Goal: Task Accomplishment & Management: Use online tool/utility

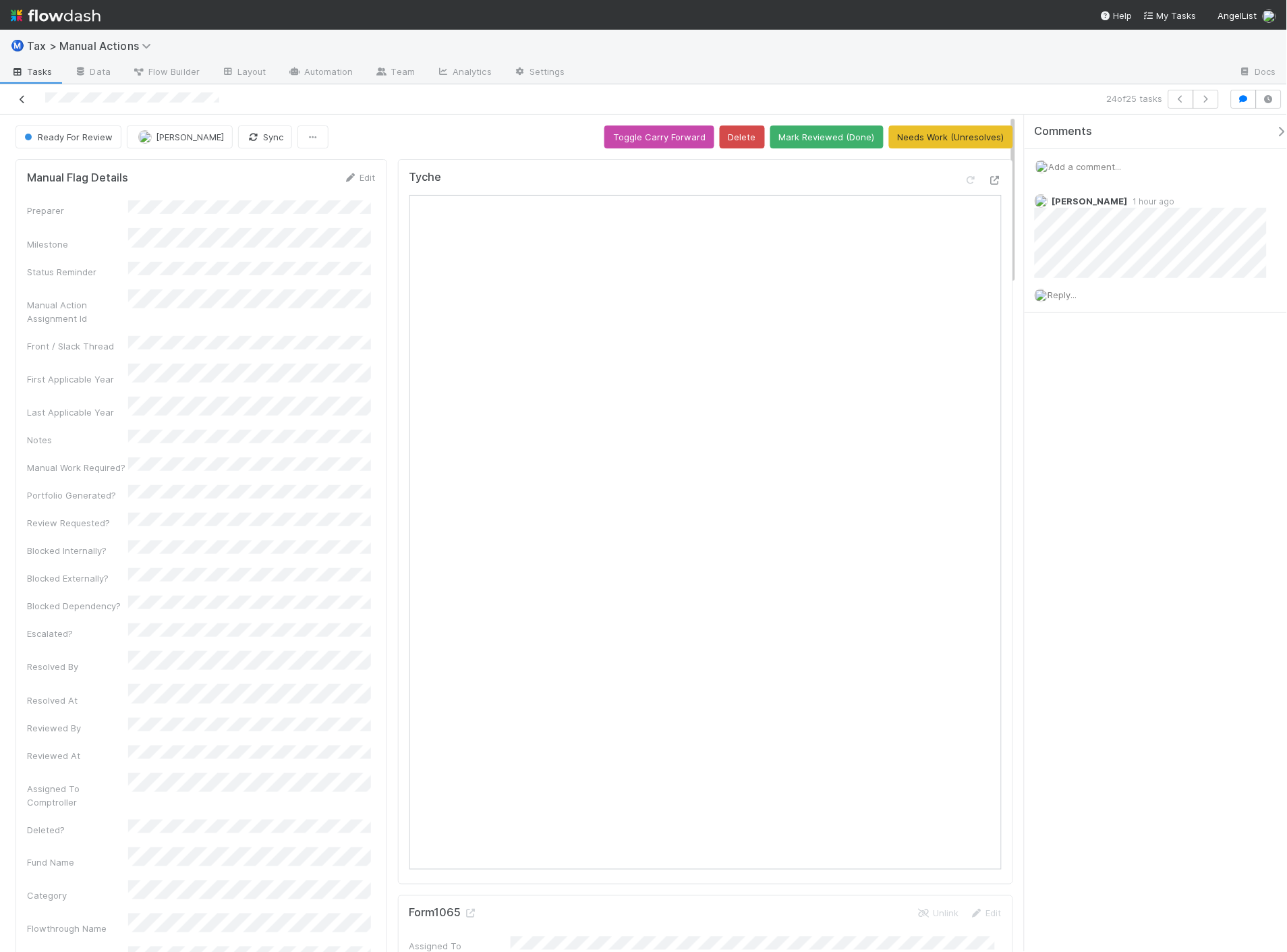
click at [16, 98] on icon at bounding box center [22, 100] width 13 height 9
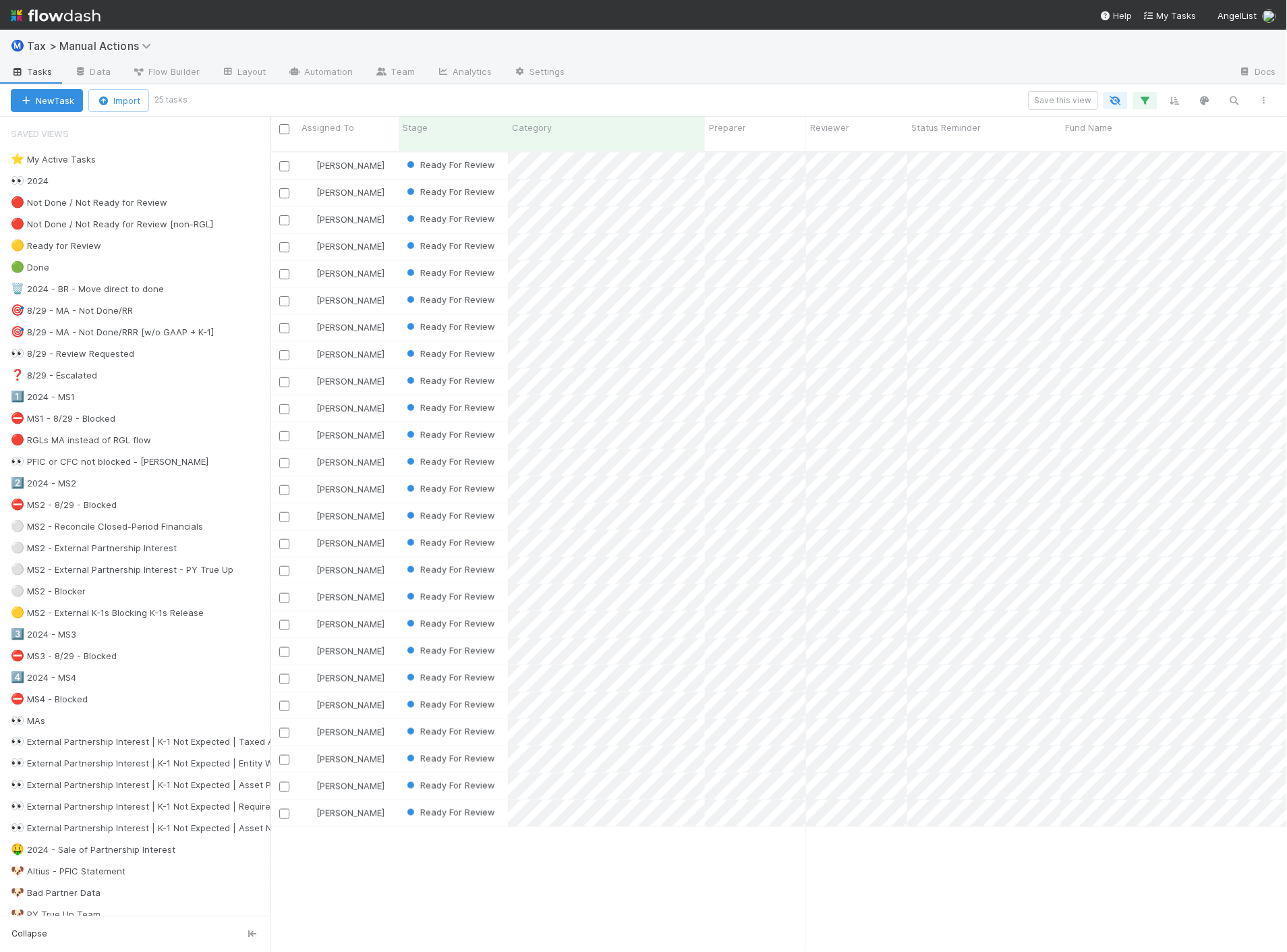
scroll to position [800, 1006]
click at [182, 552] on icon at bounding box center [189, 548] width 13 height 9
click at [106, 551] on div "View Settings Default for everyone Rename this view Delete this view" at bounding box center [643, 476] width 1287 height 952
click at [95, 550] on div "⚪ MS2 - External Partnership Interest" at bounding box center [94, 548] width 166 height 17
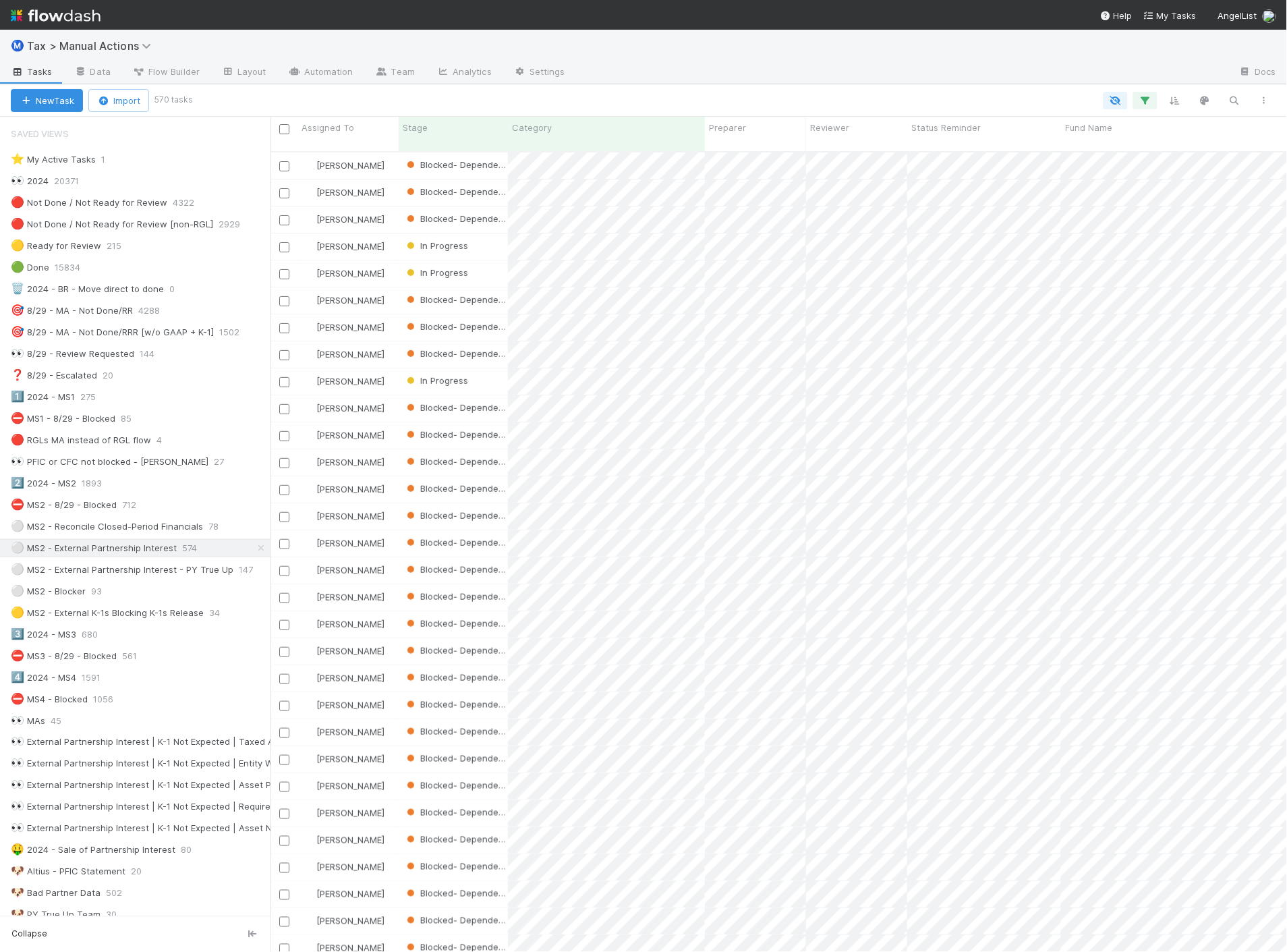
scroll to position [800, 1006]
click at [1144, 98] on icon "button" at bounding box center [1145, 100] width 13 height 12
click at [773, 299] on link "And.." at bounding box center [766, 304] width 43 height 19
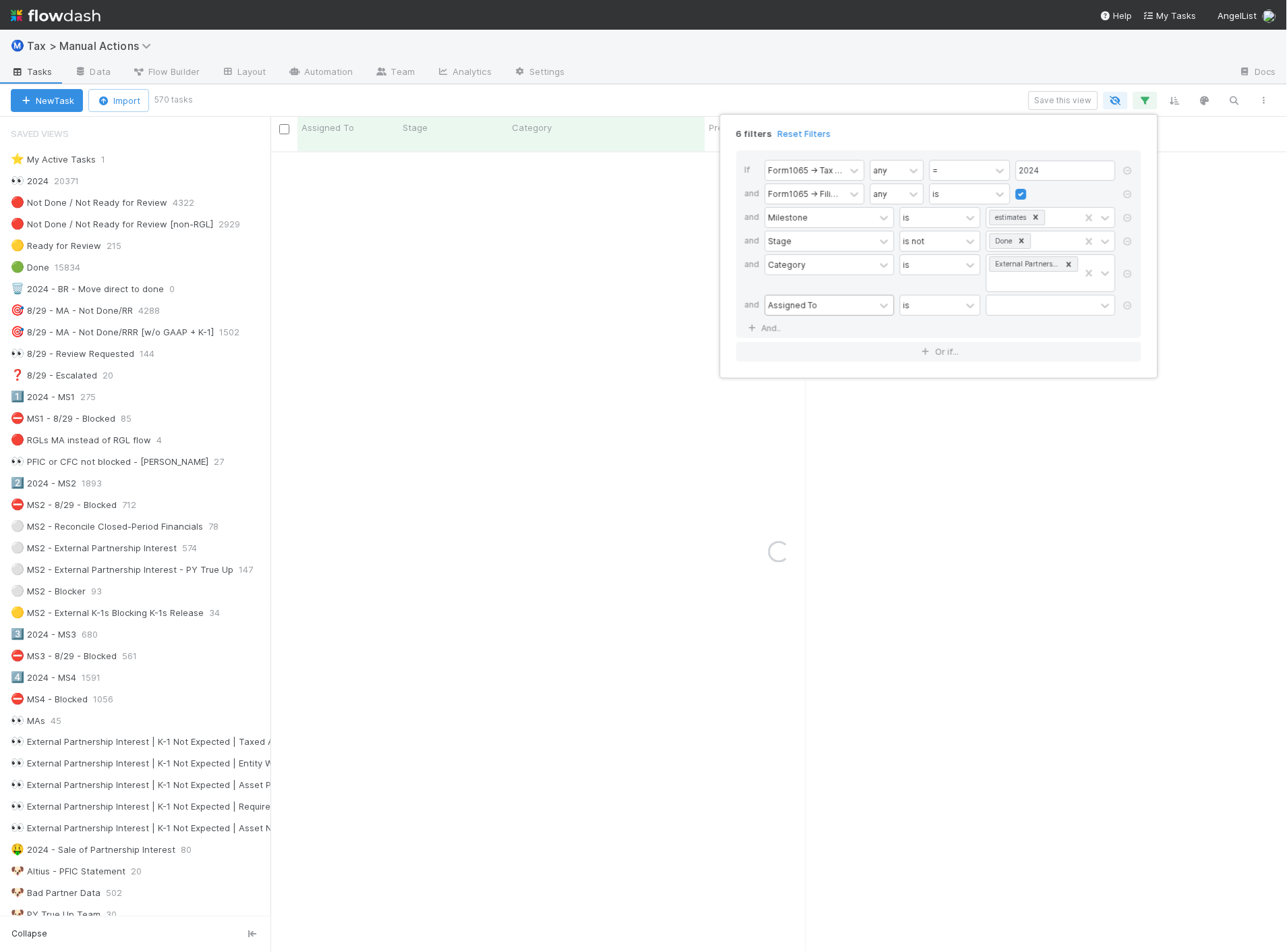
click at [830, 305] on div "Assigned To" at bounding box center [820, 305] width 109 height 19
type input "stage"
click at [828, 334] on div "Stage" at bounding box center [829, 335] width 129 height 23
click at [1005, 304] on div at bounding box center [1041, 305] width 109 height 19
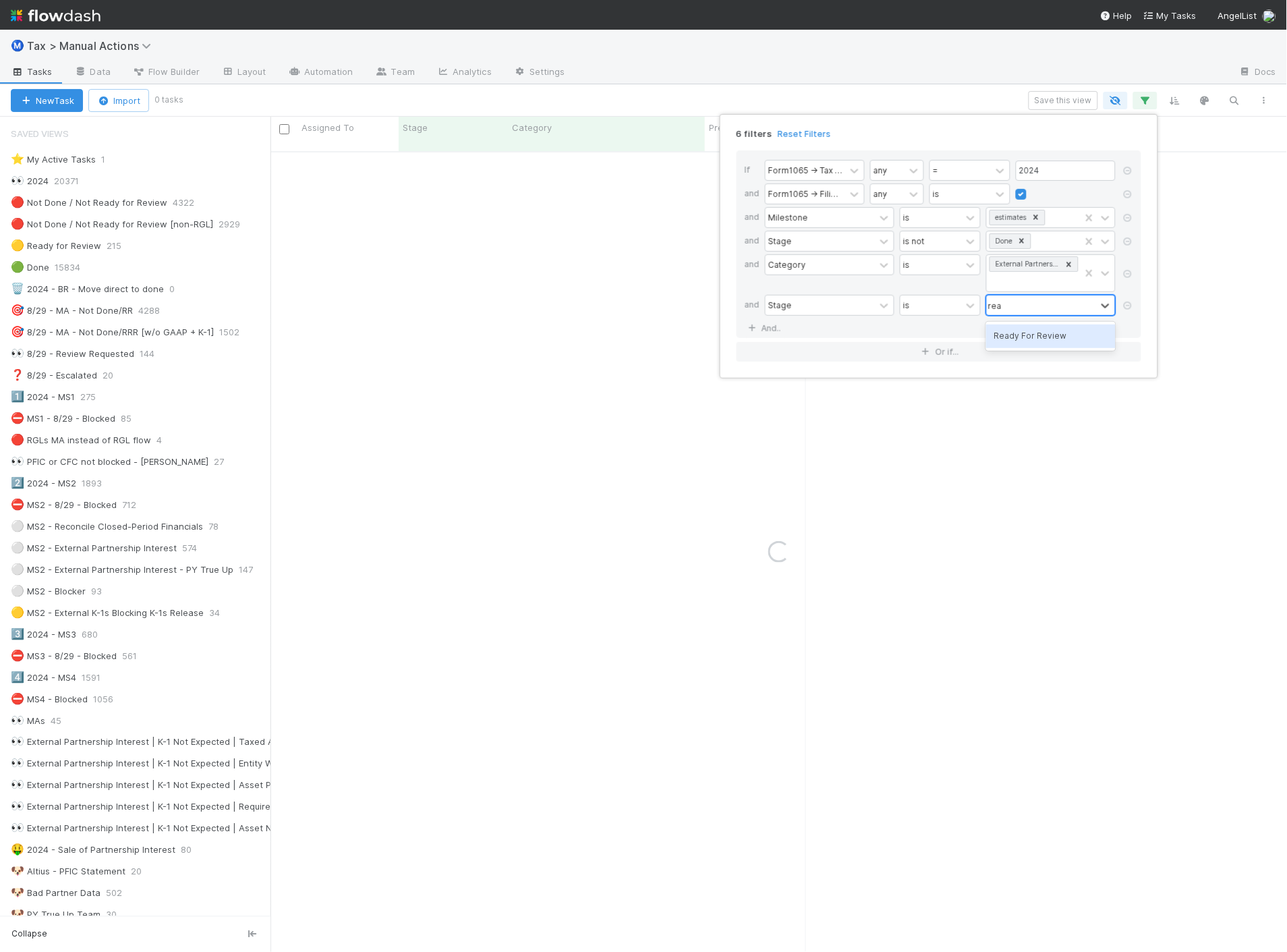
type input "read"
click at [1005, 342] on div "Ready For Review" at bounding box center [1050, 335] width 129 height 23
click at [697, 79] on div "6 filters Reset Filters If Form1065 -> Tax Year any = 2024 and Form1065 -> Fili…" at bounding box center [643, 476] width 1287 height 952
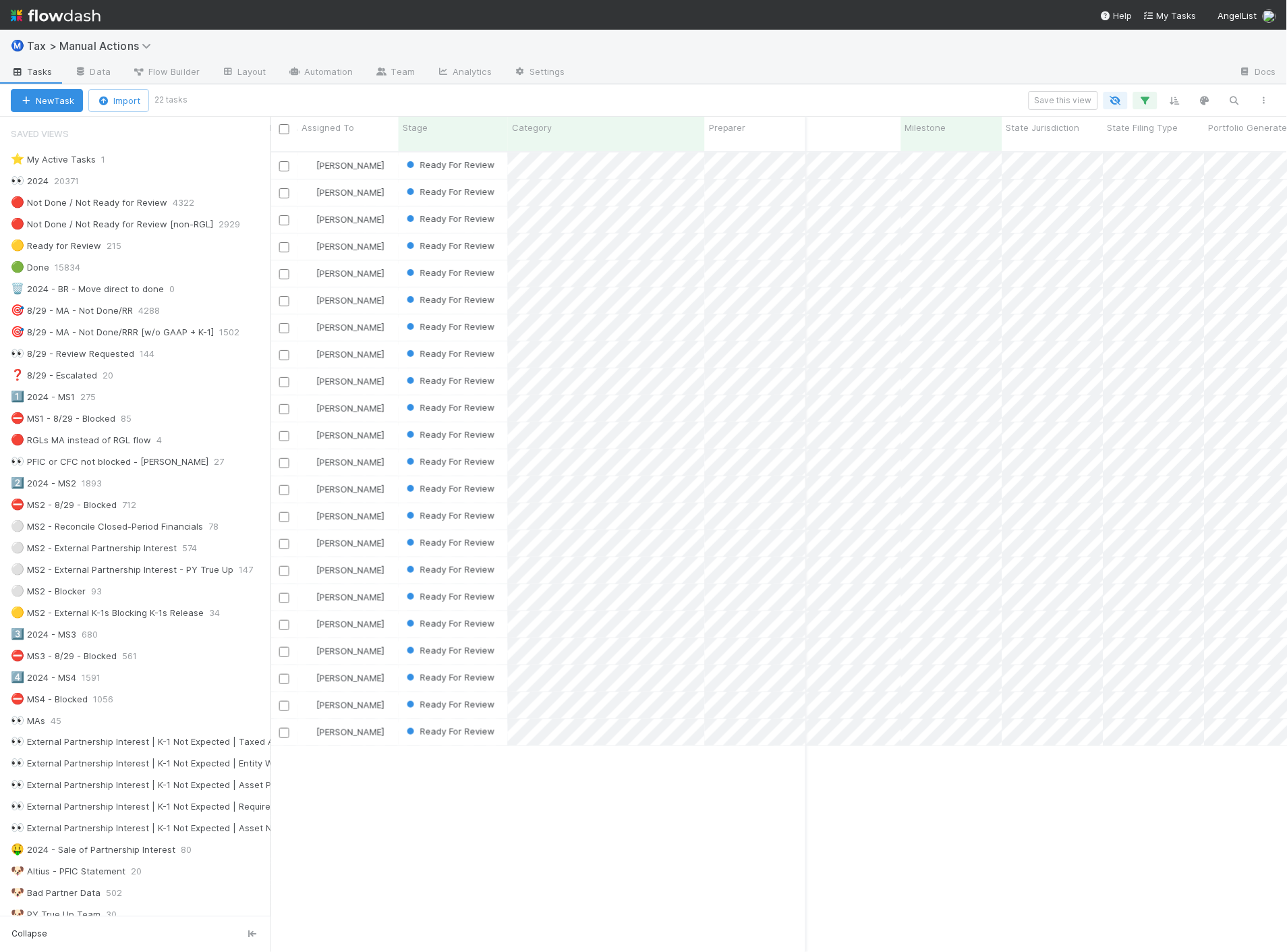
scroll to position [0, 0]
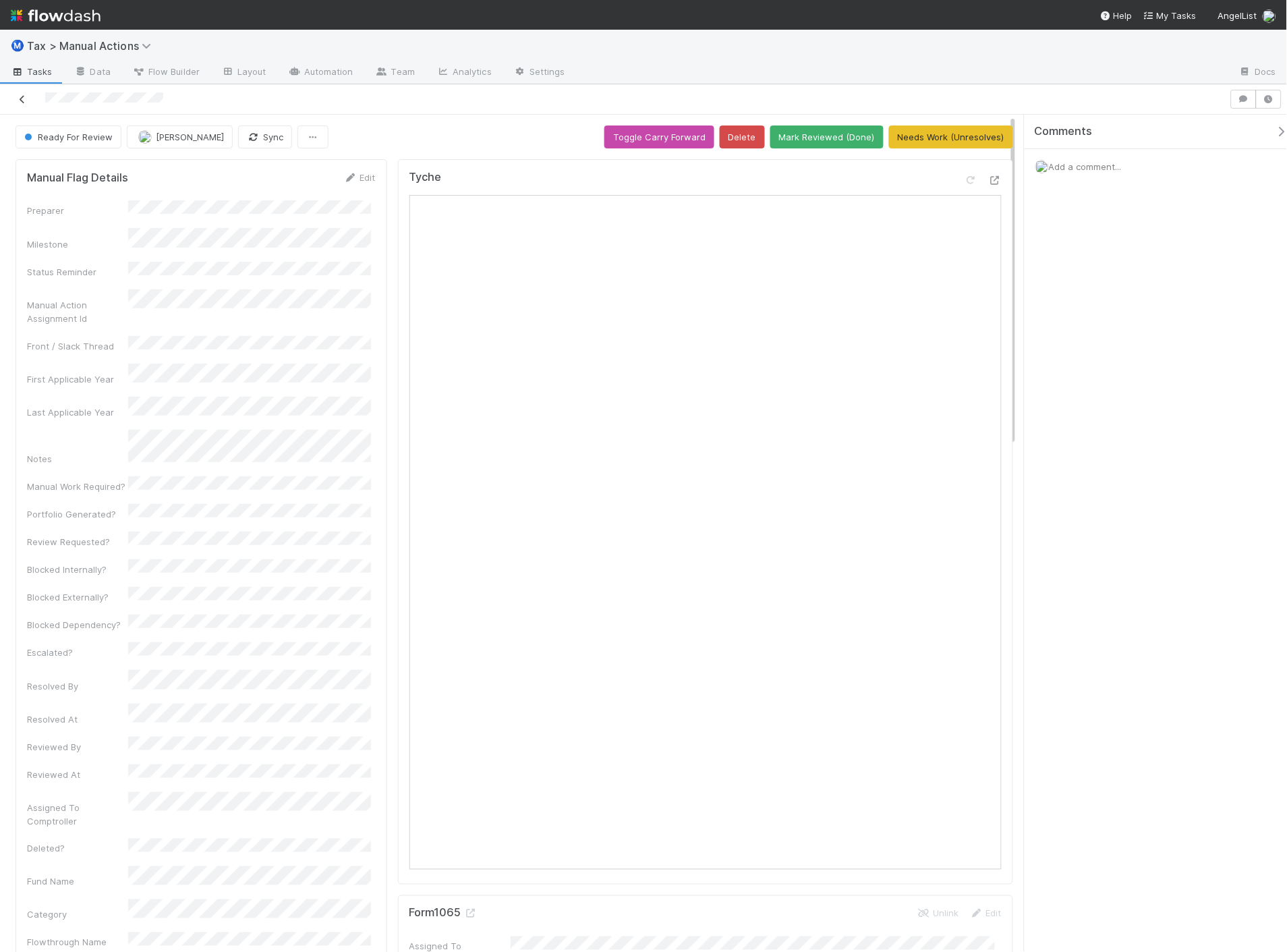
click at [25, 93] on link at bounding box center [22, 99] width 13 height 13
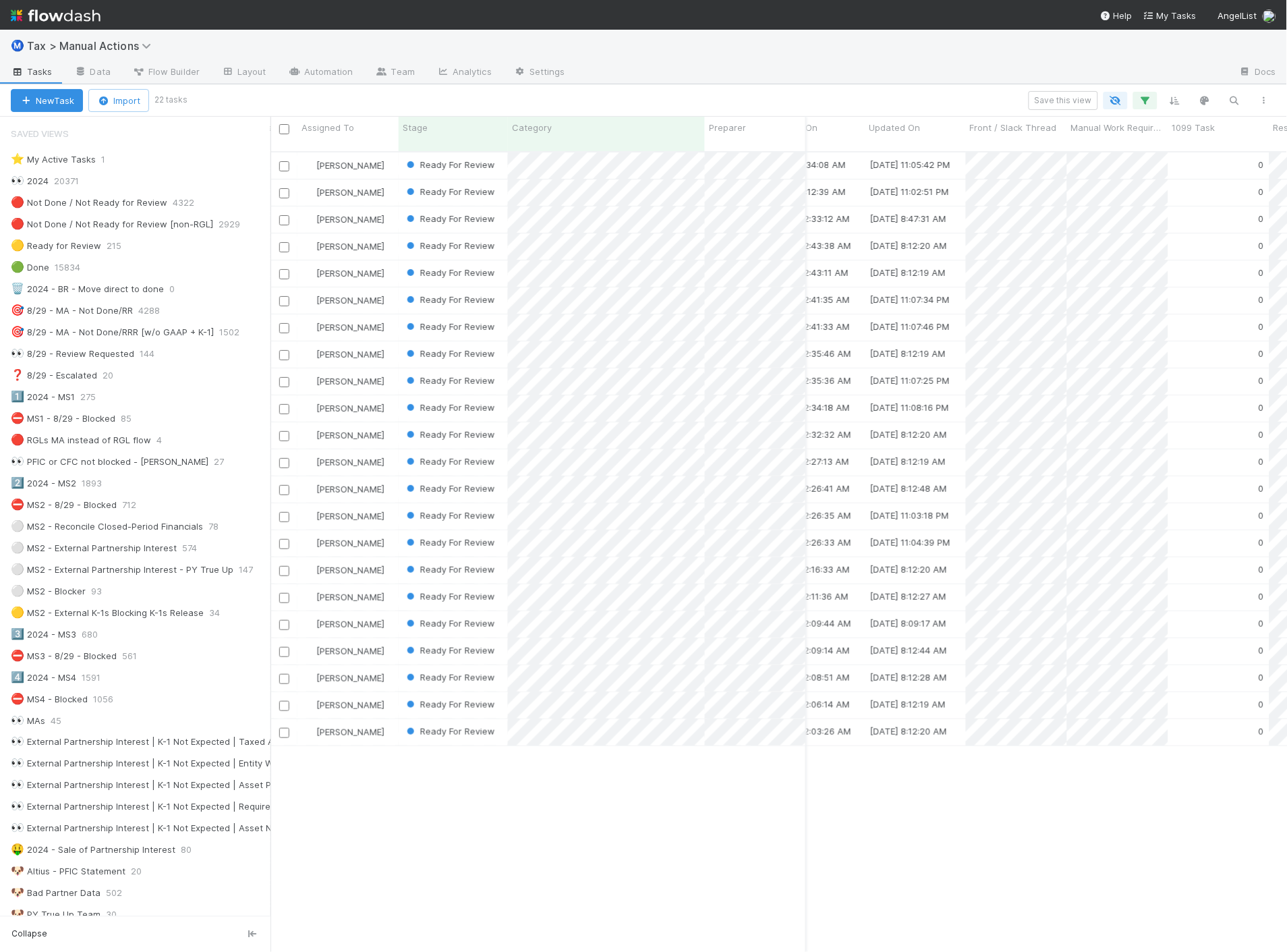
scroll to position [0, 3411]
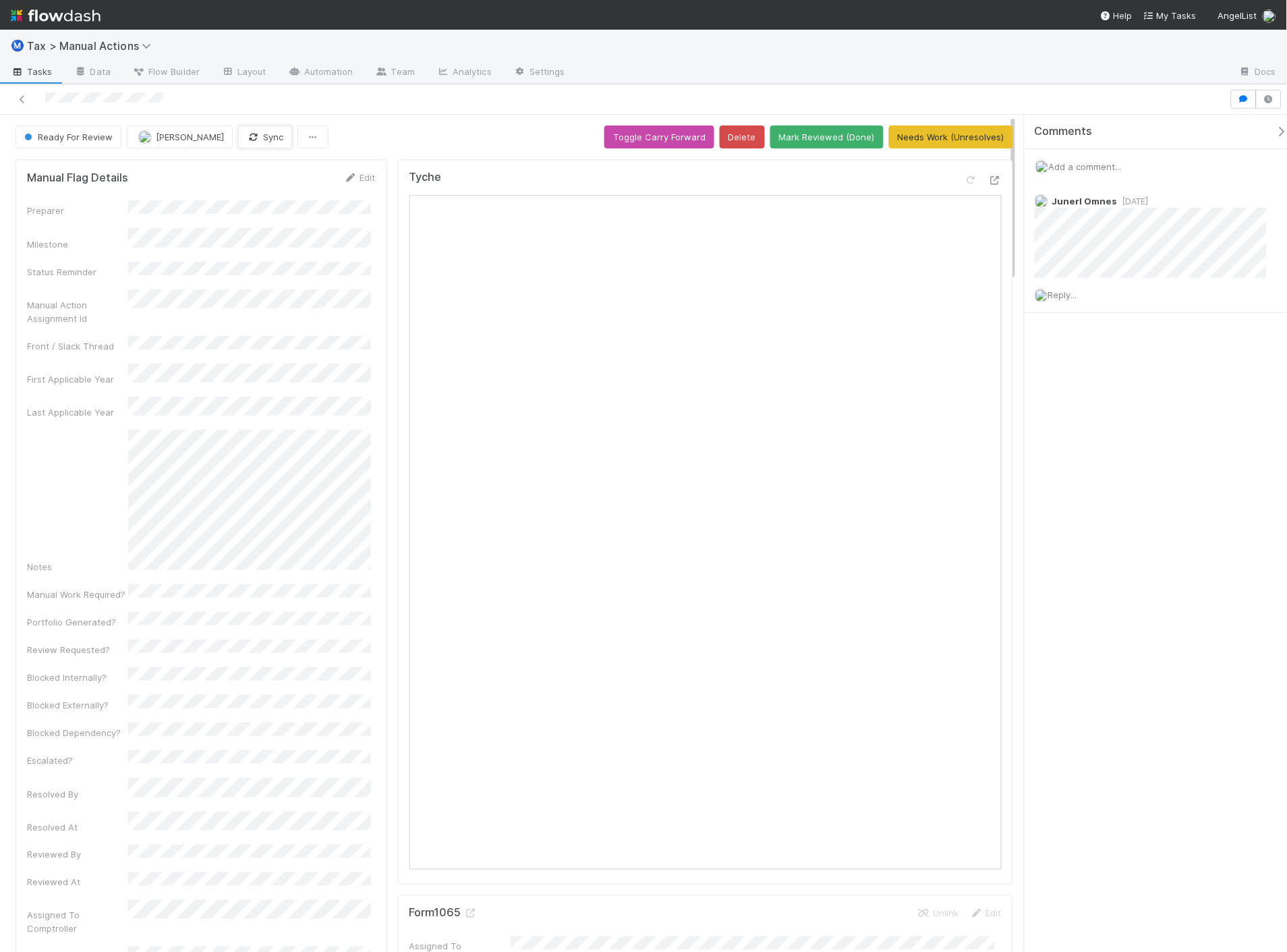
click at [244, 145] on button "Sync" at bounding box center [264, 137] width 54 height 23
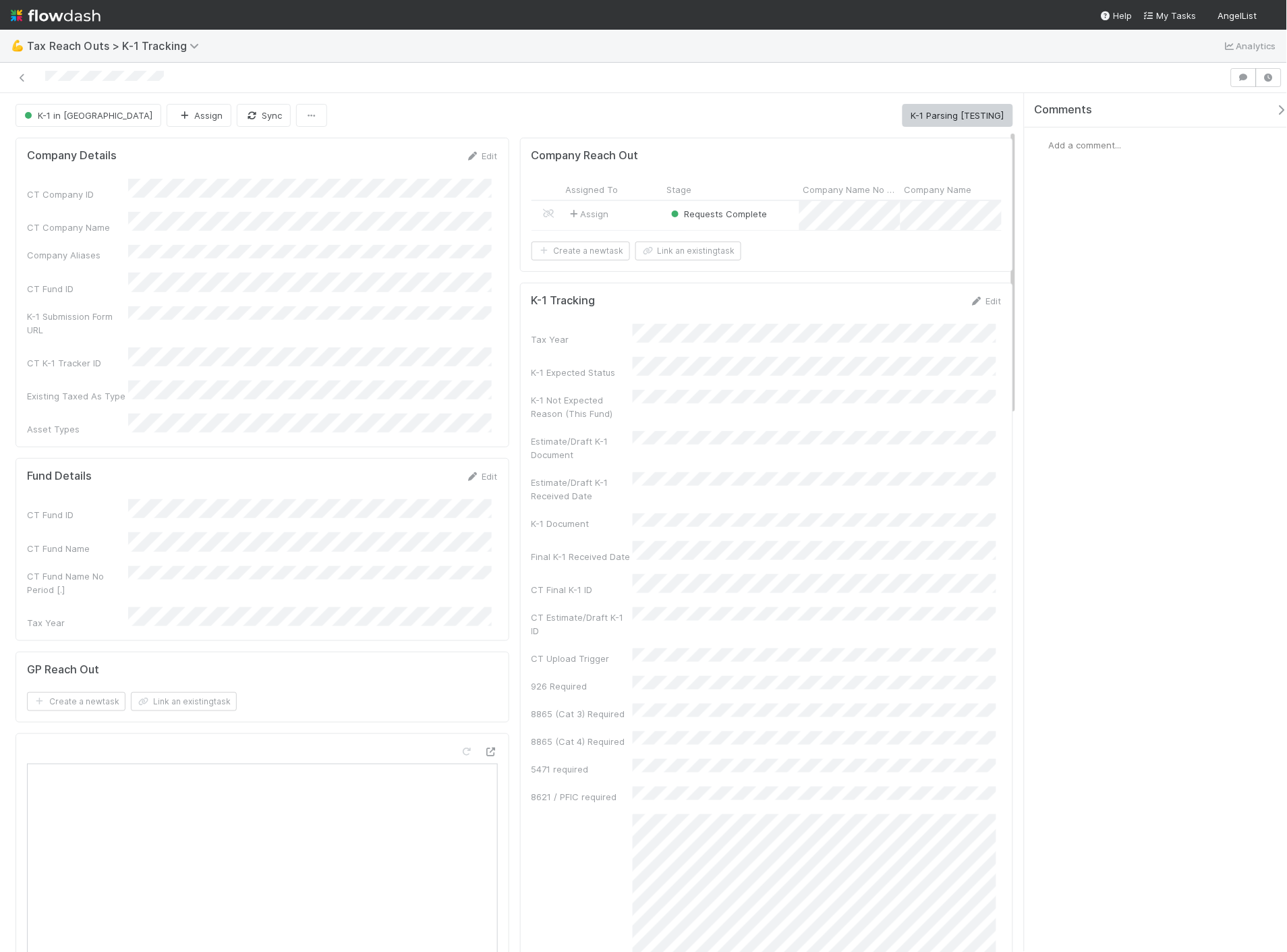
scroll to position [449, 0]
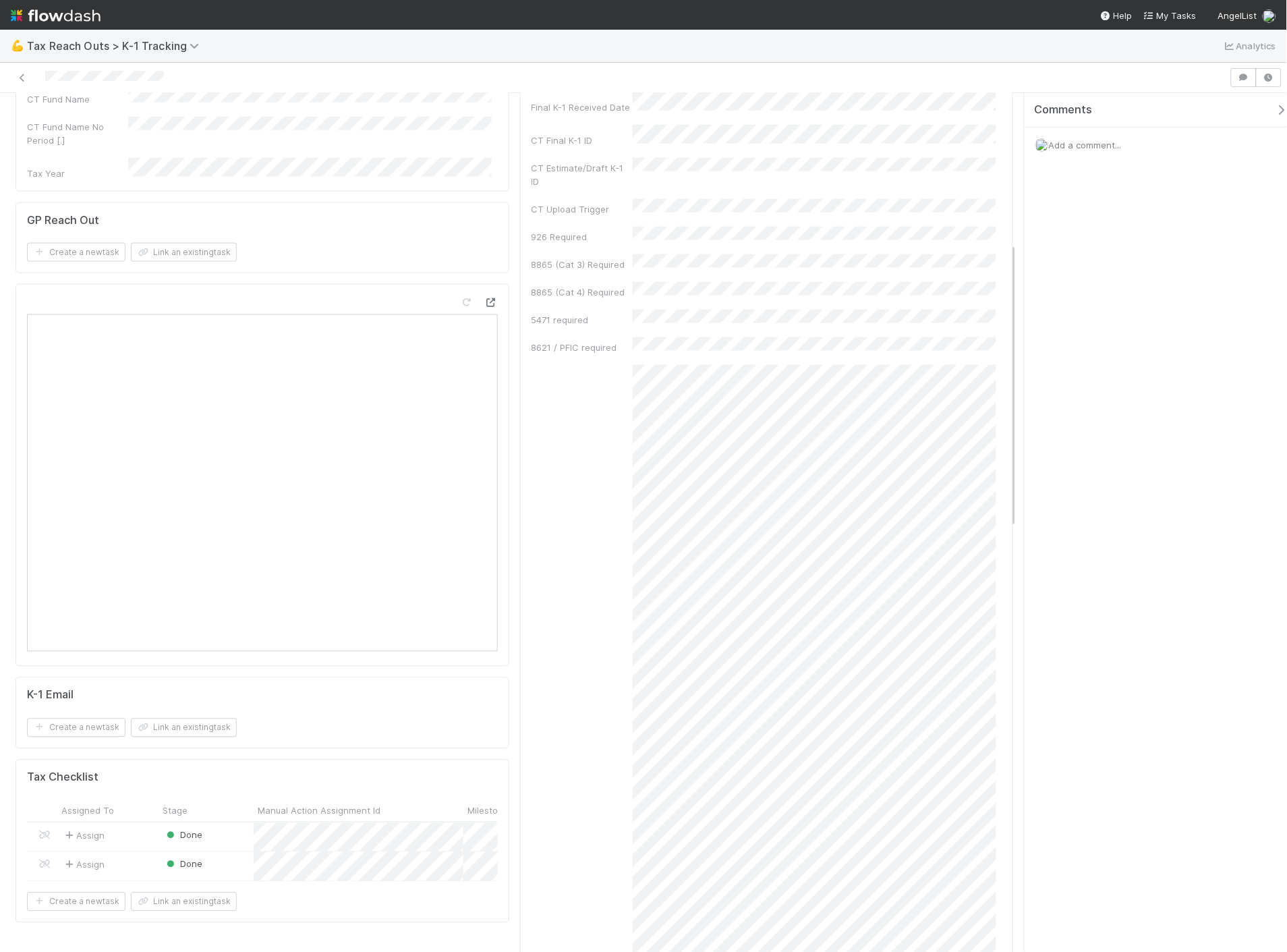
click at [488, 298] on icon at bounding box center [491, 303] width 13 height 9
